Goal: Navigation & Orientation: Find specific page/section

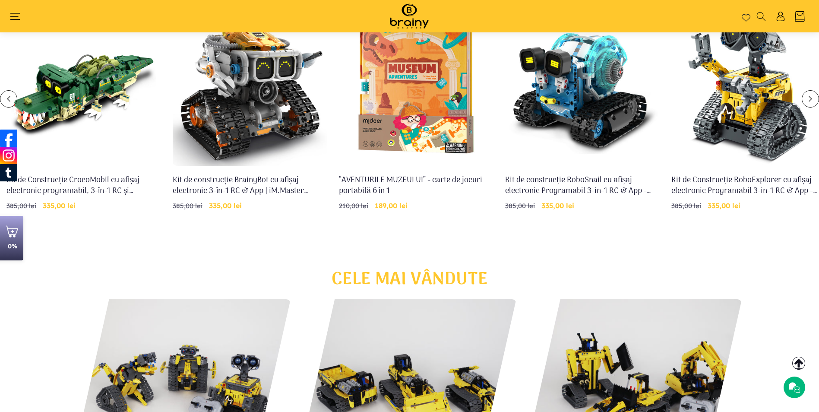
scroll to position [316, 0]
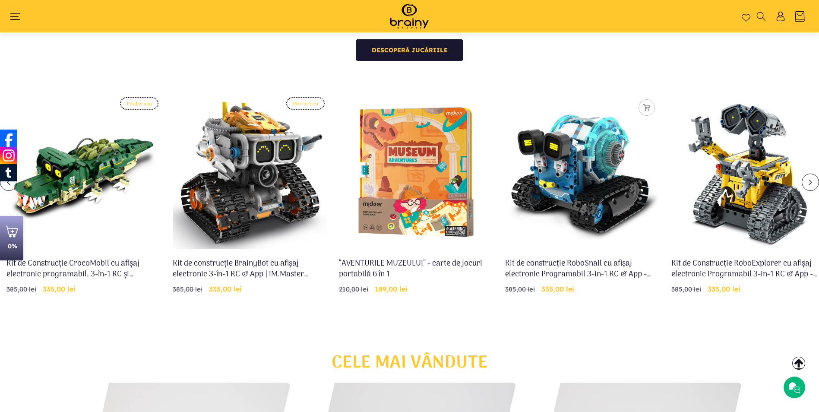
drag, startPoint x: 441, startPoint y: 204, endPoint x: 546, endPoint y: 305, distance: 145.6
click at [495, 314] on ul "Produs nou Adăugați în coș Stoc epuizat Kit de Construcție CrocoMobil cu afișaj…" at bounding box center [409, 205] width 819 height 224
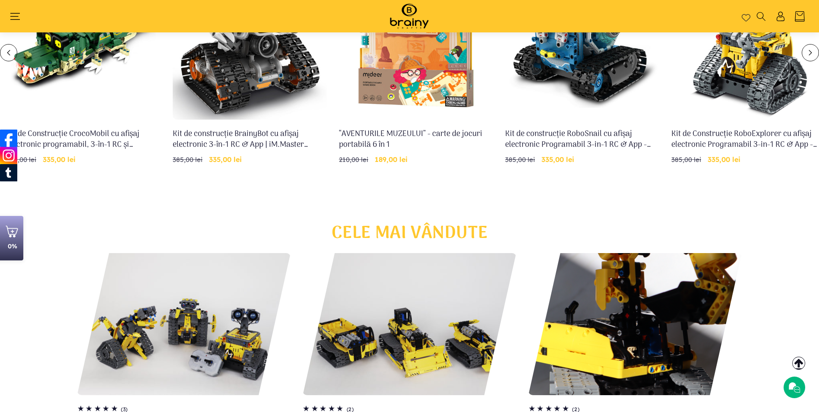
scroll to position [273, 0]
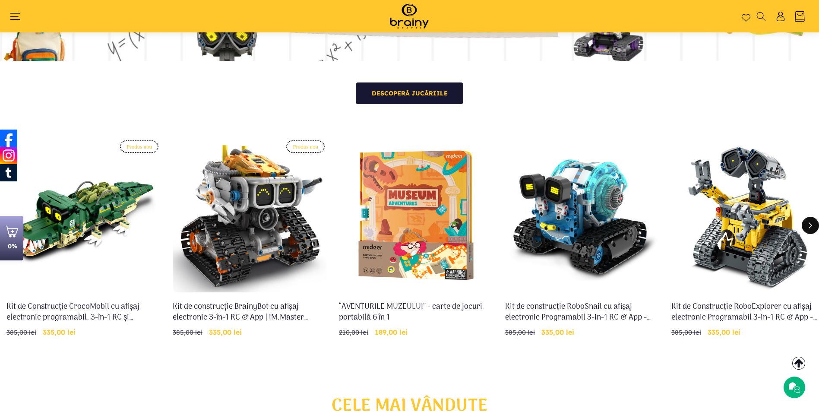
click at [814, 223] on button "Glisare la dreapta" at bounding box center [809, 225] width 17 height 17
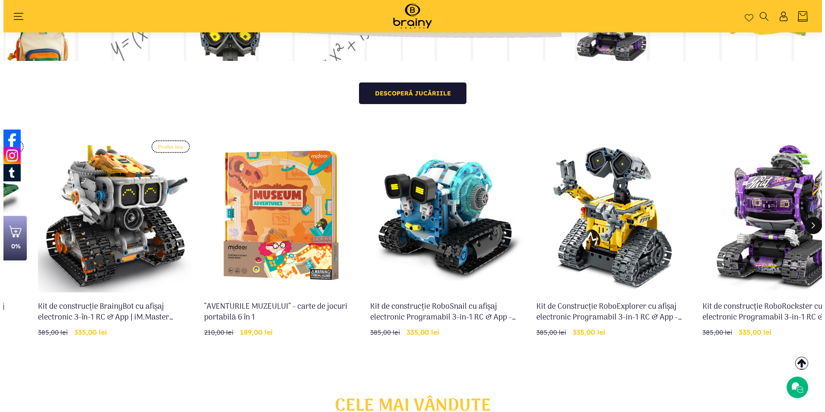
scroll to position [0, 166]
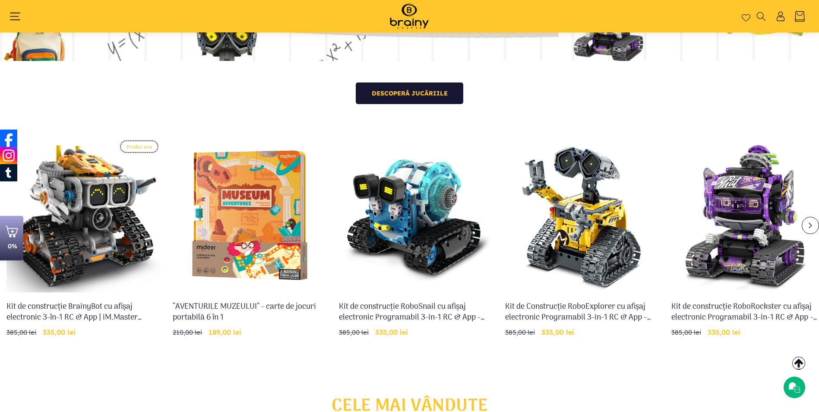
click at [19, 17] on icon "Meniu" at bounding box center [15, 16] width 10 height 10
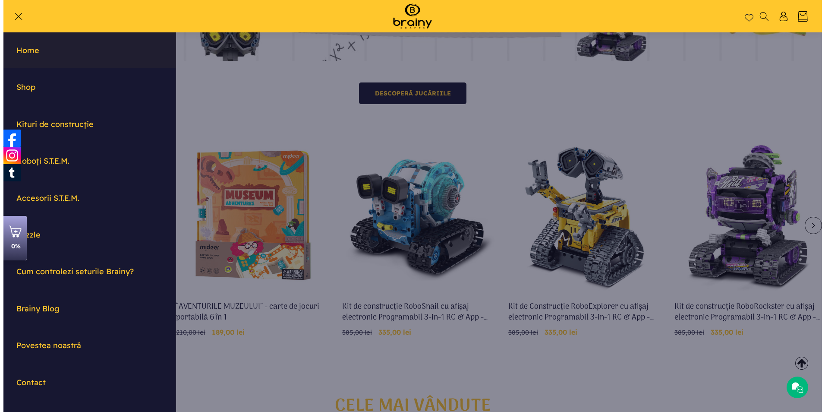
scroll to position [0, 167]
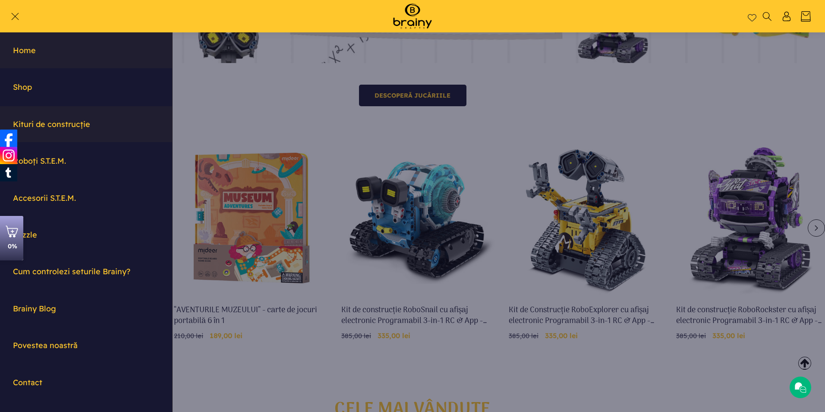
click at [56, 129] on link "Kituri de construcție" at bounding box center [86, 124] width 172 height 36
